Goal: Transaction & Acquisition: Purchase product/service

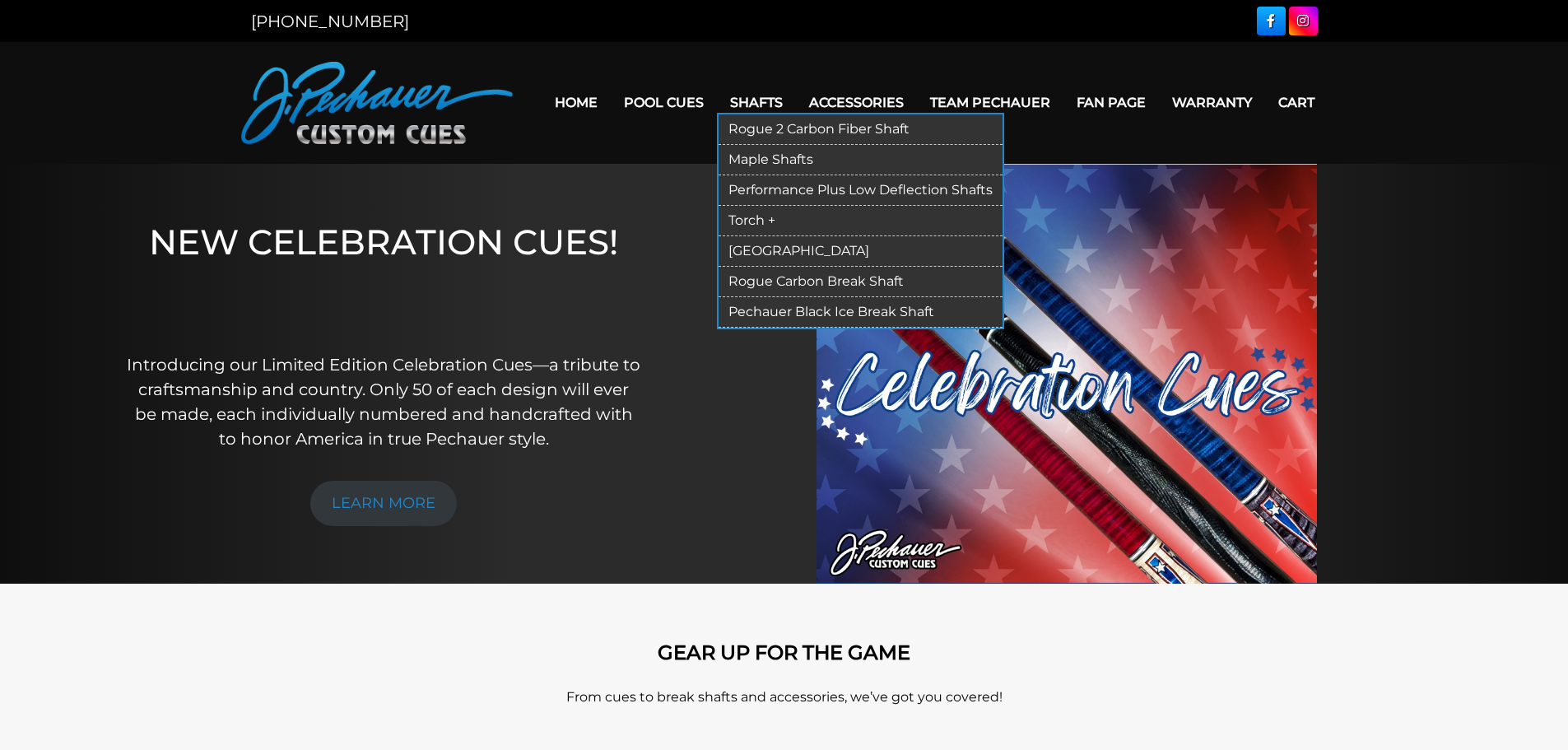
click at [762, 250] on link "[GEOGRAPHIC_DATA]" at bounding box center [860, 251] width 284 height 31
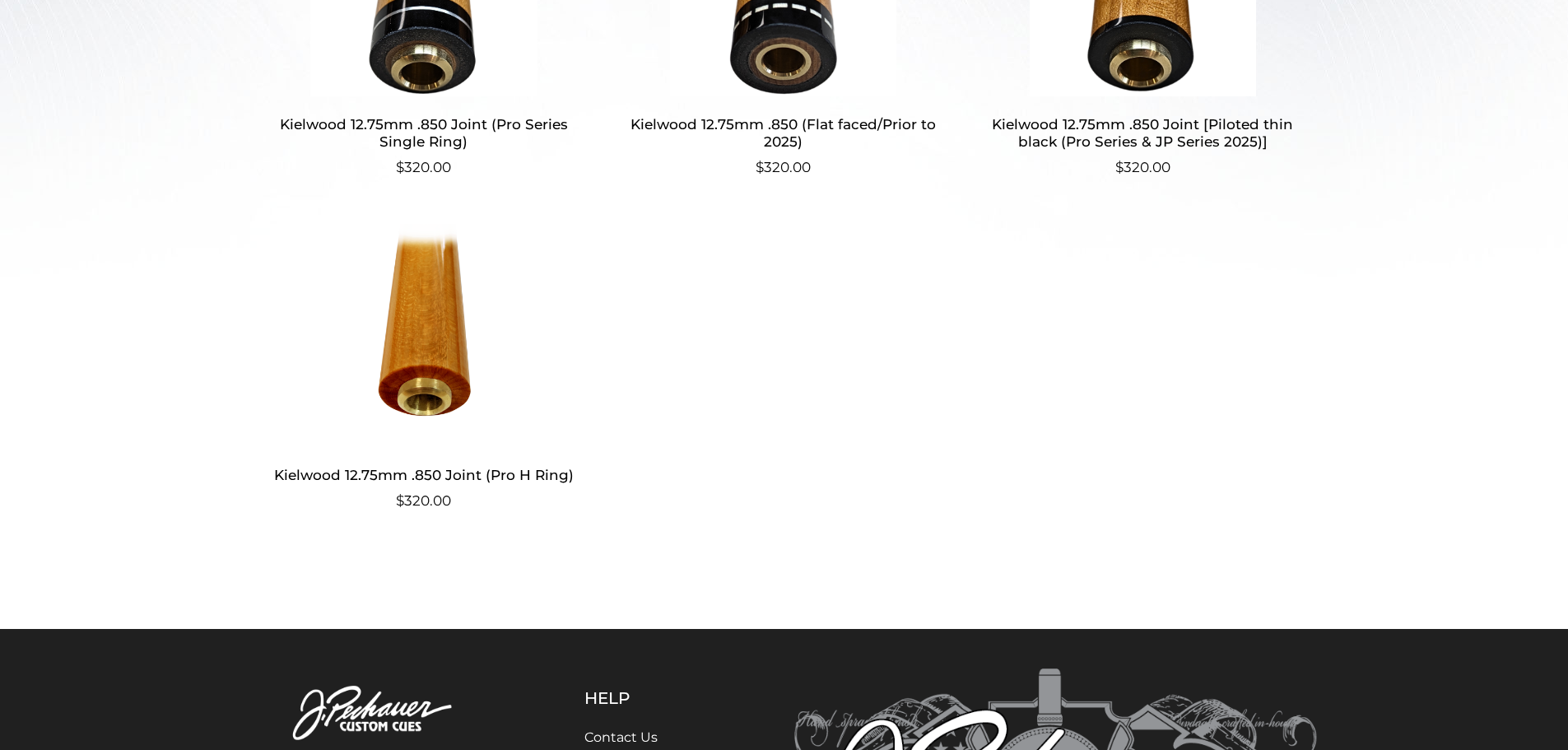
scroll to position [680, 0]
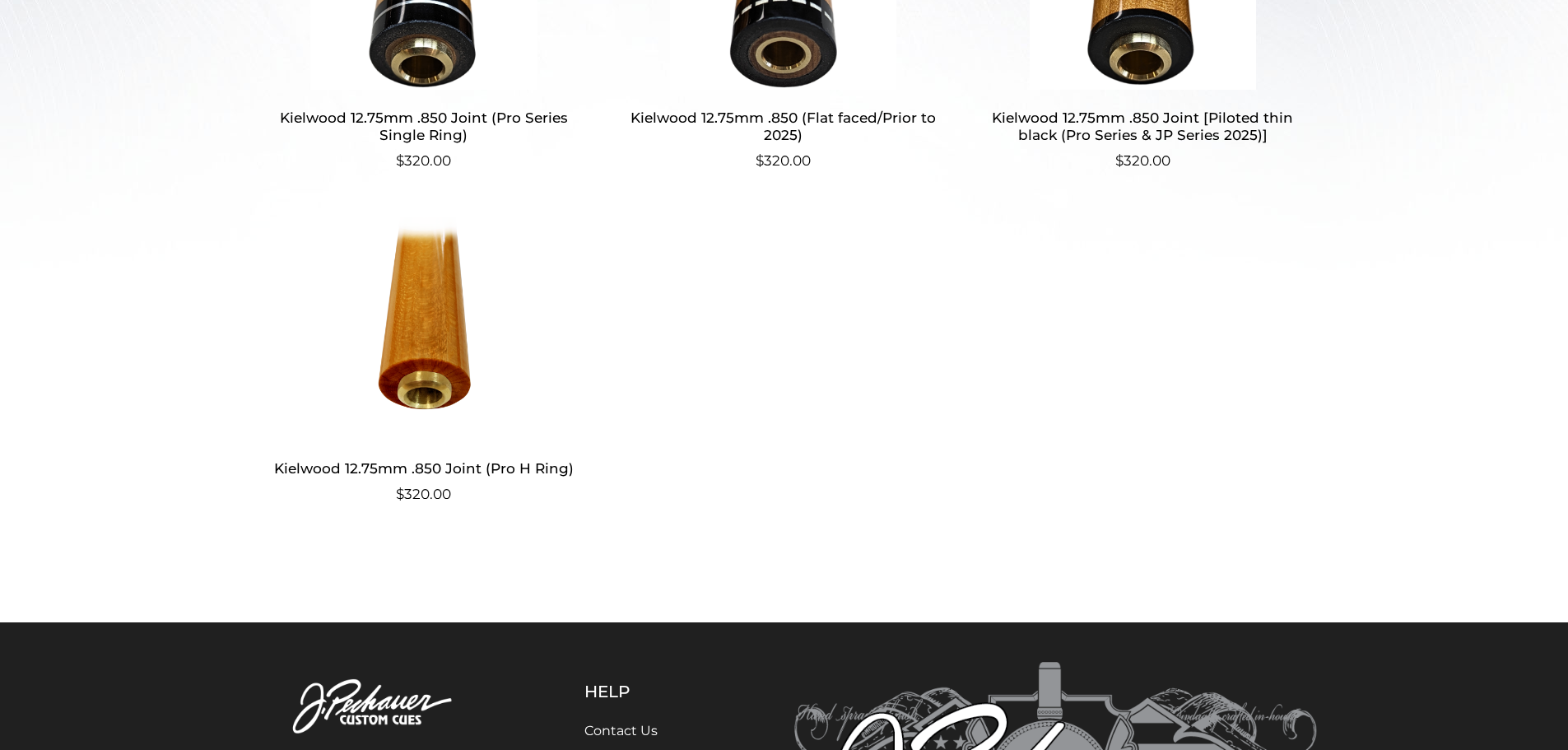
click at [433, 399] on img at bounding box center [424, 328] width 321 height 222
